Goal: Task Accomplishment & Management: Manage account settings

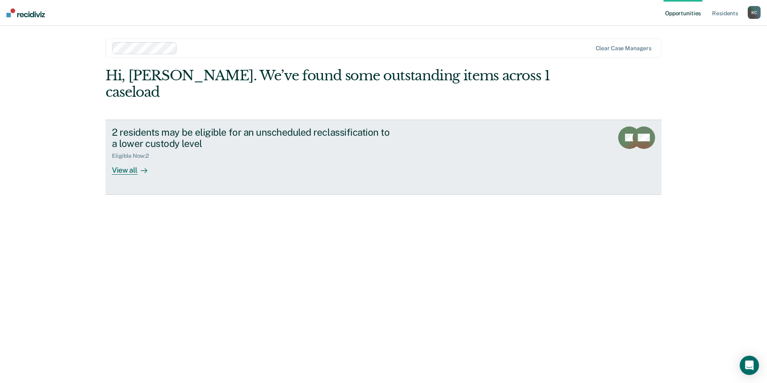
click at [127, 159] on div "View all" at bounding box center [134, 167] width 45 height 16
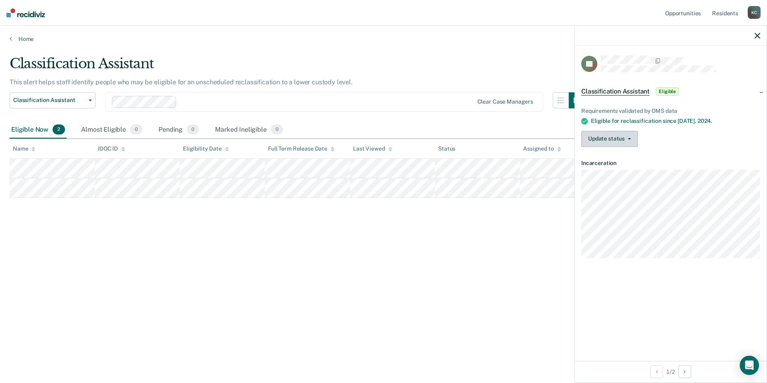
click at [631, 139] on button "Update status" at bounding box center [609, 139] width 57 height 16
click at [646, 135] on div "Update status [PERSON_NAME] Mark Ineligible" at bounding box center [670, 139] width 179 height 16
click at [630, 138] on icon "button" at bounding box center [629, 139] width 3 height 2
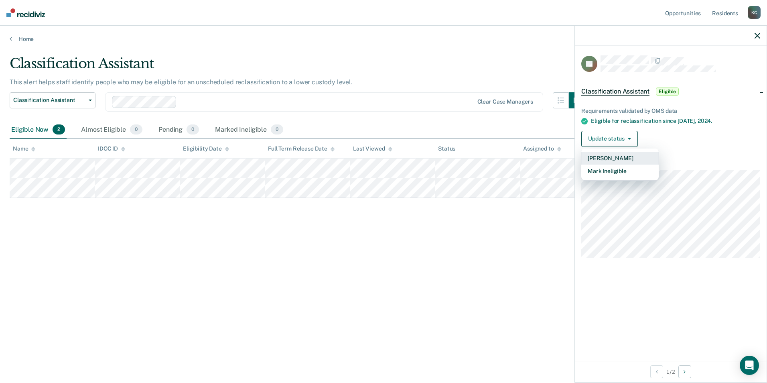
click at [622, 155] on button "[PERSON_NAME]" at bounding box center [619, 158] width 77 height 13
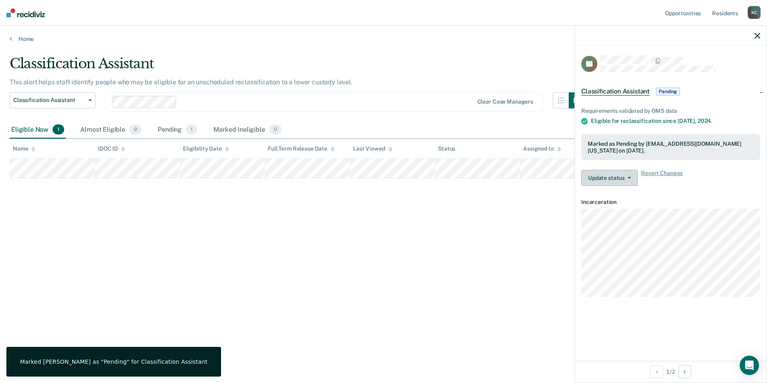
click at [629, 177] on icon "button" at bounding box center [629, 178] width 3 height 2
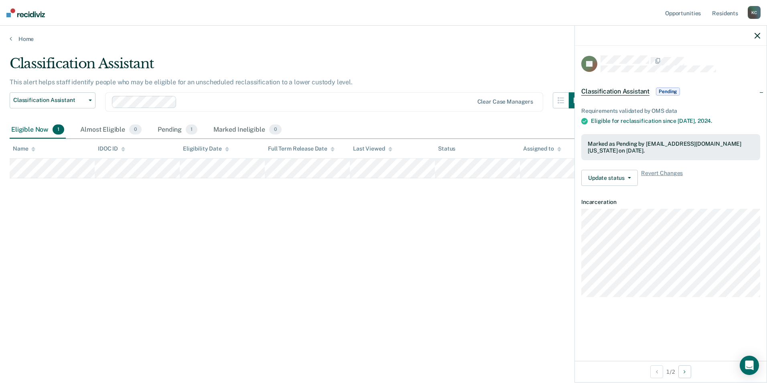
click at [676, 189] on div "Requirements validated by OMS data Eligible for reclassification since [DATE]. …" at bounding box center [671, 143] width 192 height 97
click at [671, 88] on span "Pending" at bounding box center [668, 91] width 24 height 8
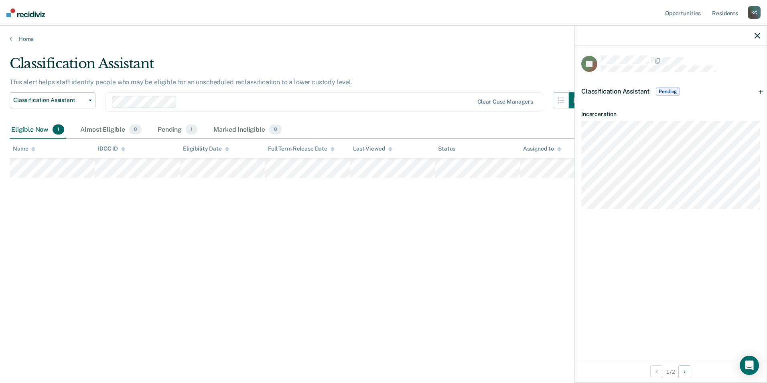
click at [671, 88] on span "Pending" at bounding box center [668, 91] width 24 height 8
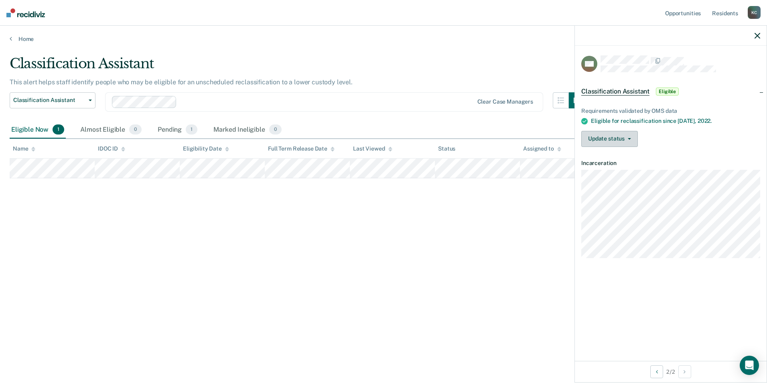
click at [631, 134] on button "Update status" at bounding box center [609, 139] width 57 height 16
click at [626, 154] on button "[PERSON_NAME]" at bounding box center [619, 158] width 77 height 13
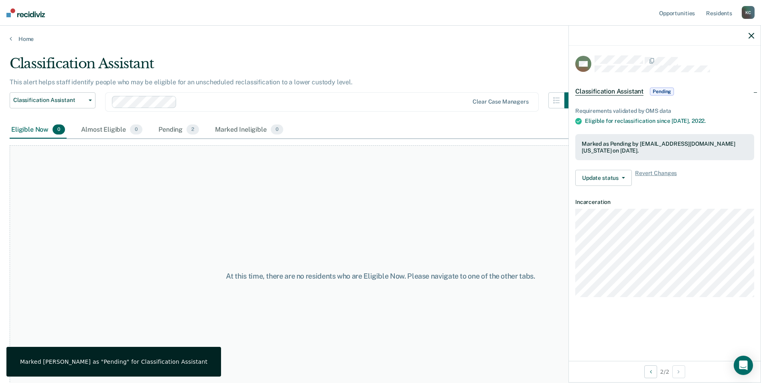
click at [621, 91] on span "Classification Assistant" at bounding box center [609, 91] width 68 height 8
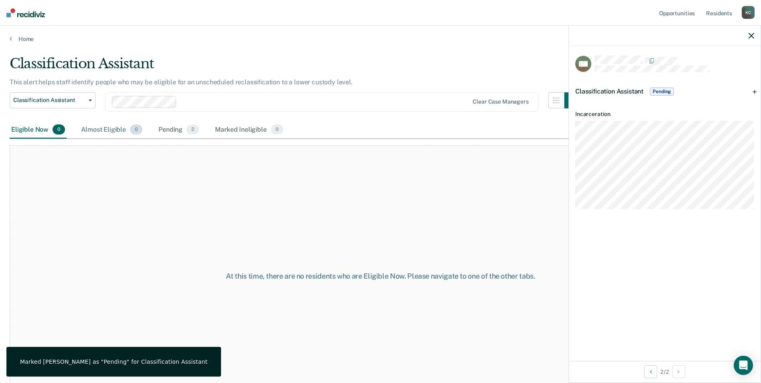
click at [103, 129] on div "Almost Eligible 0" at bounding box center [111, 130] width 65 height 18
click at [164, 131] on div "Pending 2" at bounding box center [179, 130] width 44 height 18
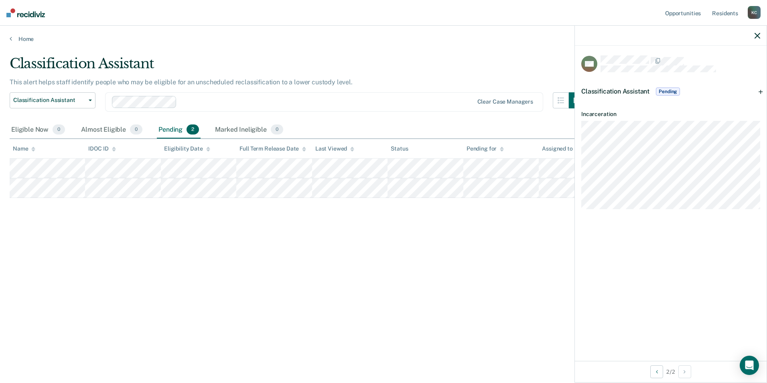
click at [673, 90] on span "Pending" at bounding box center [668, 91] width 24 height 8
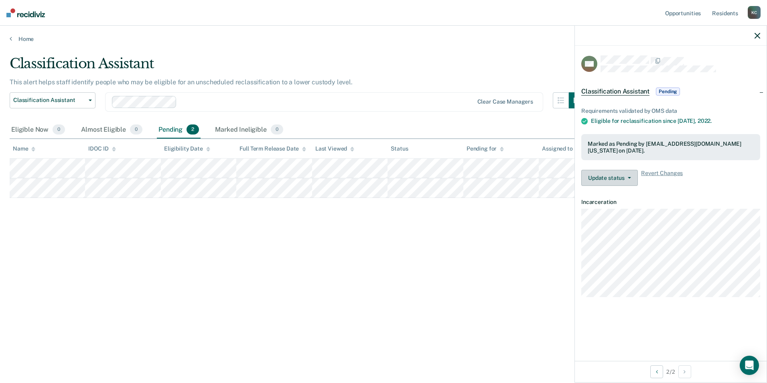
click at [627, 175] on button "Update status" at bounding box center [609, 178] width 57 height 16
click at [694, 180] on div "Update status Revert from Pending Mark Ineligible Revert Changes" at bounding box center [670, 178] width 179 height 16
click at [466, 240] on div "Classification Assistant This alert helps staff identify people who may be elig…" at bounding box center [384, 188] width 748 height 267
click at [755, 35] on icon "button" at bounding box center [757, 36] width 6 height 6
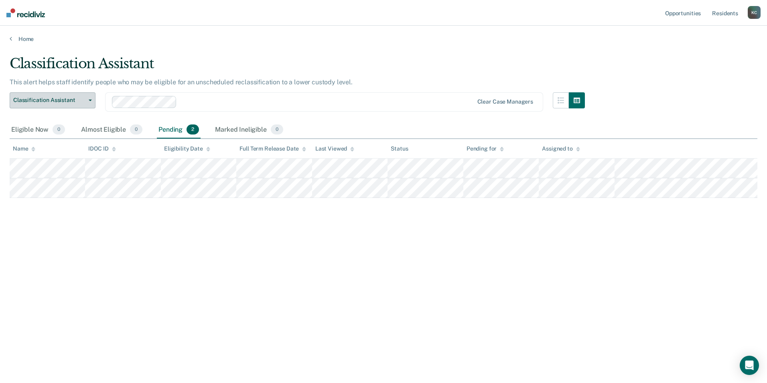
click at [88, 100] on span "button" at bounding box center [88, 100] width 6 height 2
click at [90, 101] on icon "button" at bounding box center [90, 100] width 3 height 2
click at [25, 126] on div "Eligible Now 0" at bounding box center [38, 130] width 57 height 18
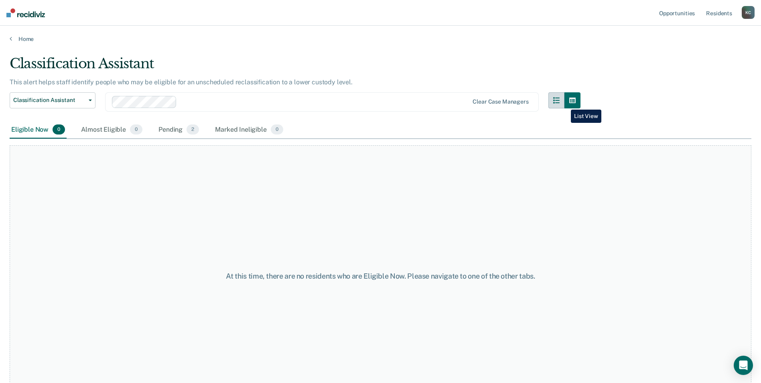
click at [564, 103] on button "button" at bounding box center [556, 100] width 16 height 16
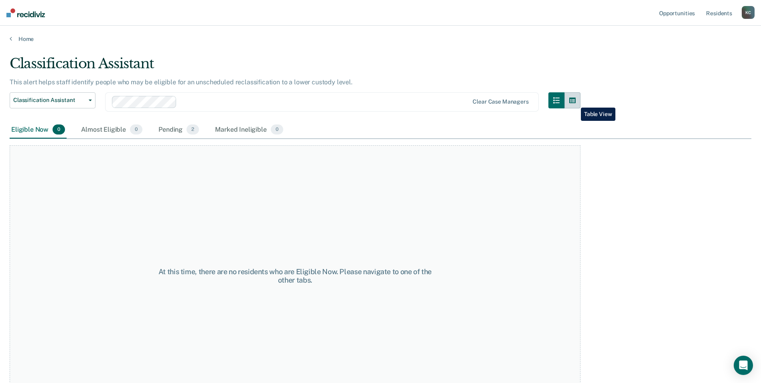
click at [575, 101] on icon "button" at bounding box center [572, 100] width 6 height 6
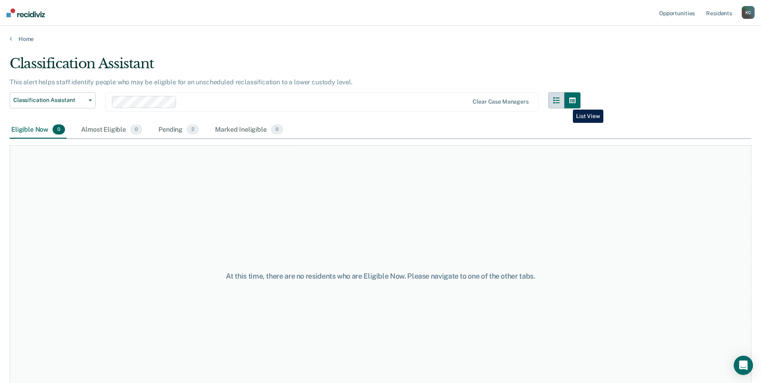
click at [564, 103] on button "button" at bounding box center [556, 100] width 16 height 16
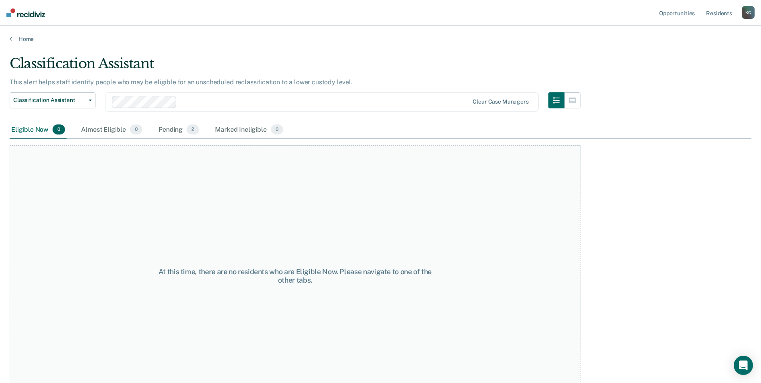
click at [544, 122] on div "Eligible Now 0 Almost Eligible 0 Pending 2 Marked Ineligible 0" at bounding box center [381, 130] width 742 height 18
click at [181, 130] on div "Pending 2" at bounding box center [179, 130] width 44 height 18
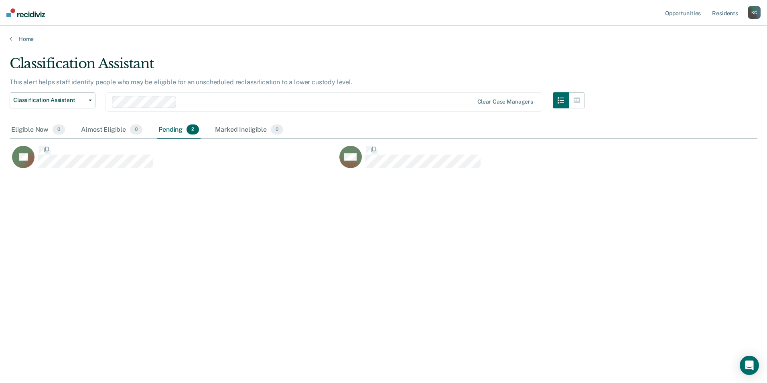
scroll to position [261, 742]
click at [719, 52] on main "Classification Assistant This alert helps staff identify people who may be elig…" at bounding box center [383, 212] width 767 height 338
